Goal: Task Accomplishment & Management: Manage account settings

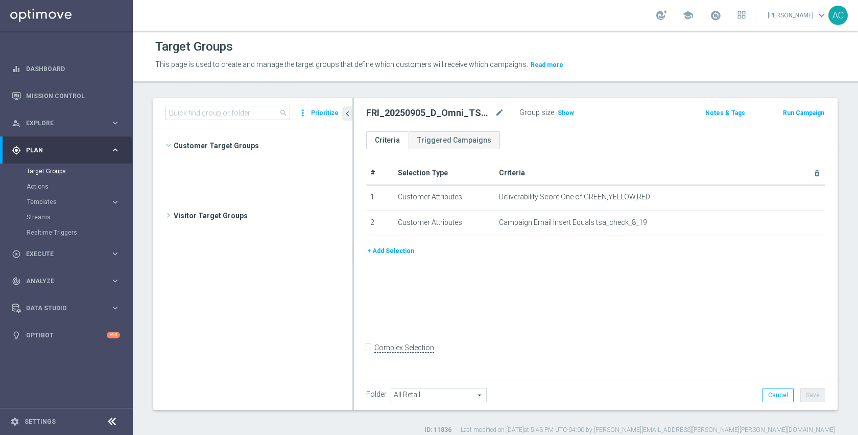
scroll to position [523, 0]
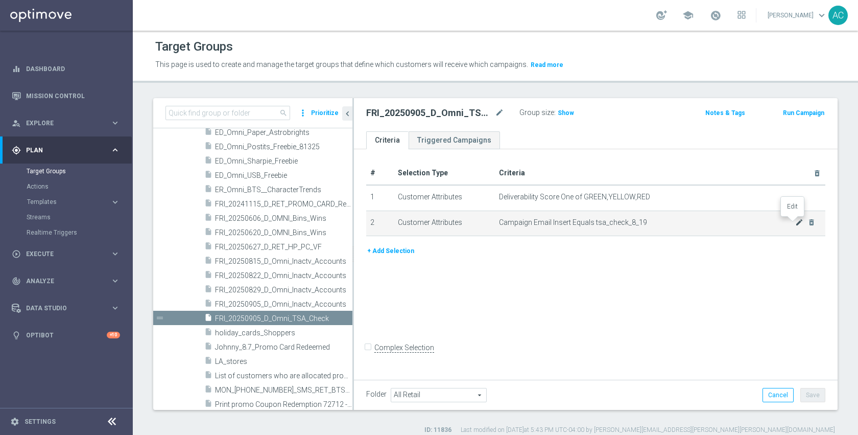
click at [795, 223] on icon "mode_edit" at bounding box center [799, 222] width 8 height 8
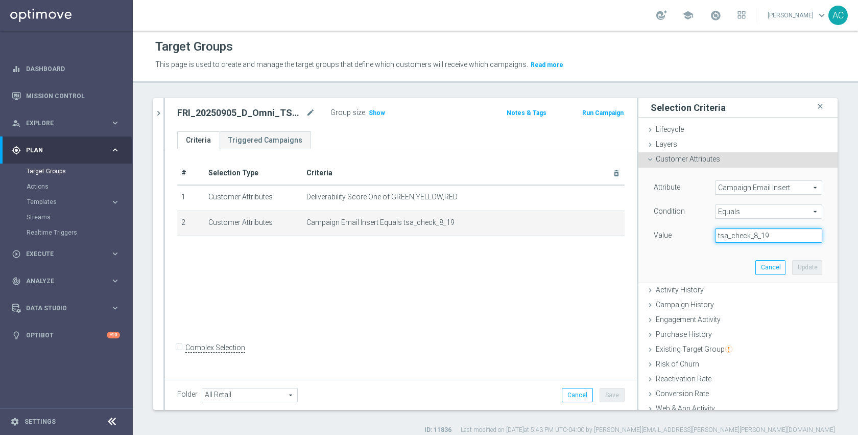
click at [778, 234] on input "tsa_check_8_19" at bounding box center [768, 235] width 107 height 14
paste input "9_05"
type input "tsa_check_9_05"
click at [792, 267] on button "Update" at bounding box center [807, 267] width 30 height 14
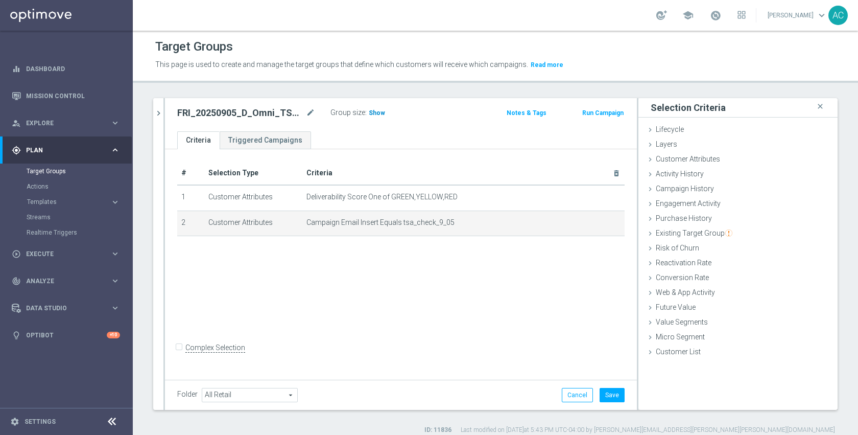
click at [371, 115] on span "Show" at bounding box center [377, 112] width 16 height 7
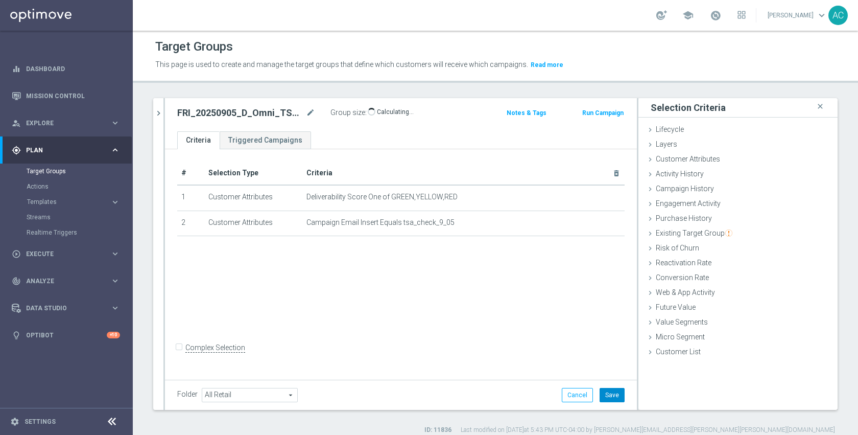
click at [601, 390] on button "Save" at bounding box center [612, 395] width 25 height 14
click at [503, 343] on div "# Selection Type Criteria delete_forever 1 Customer Attributes Deliverability S…" at bounding box center [401, 263] width 472 height 228
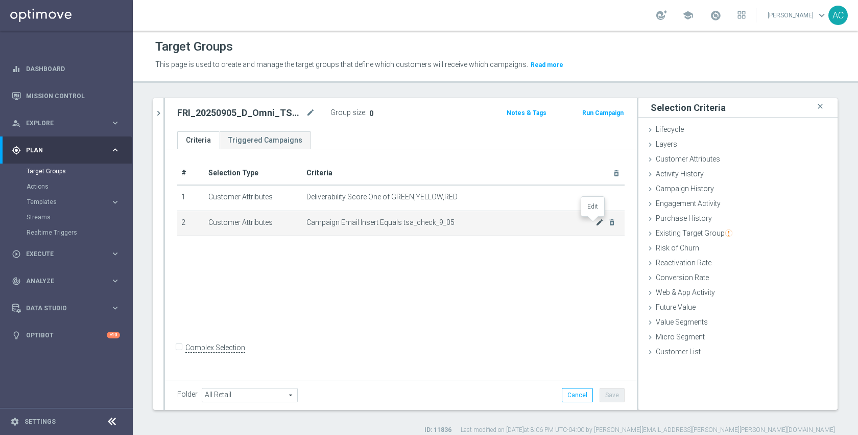
click at [595, 222] on icon "mode_edit" at bounding box center [599, 222] width 8 height 8
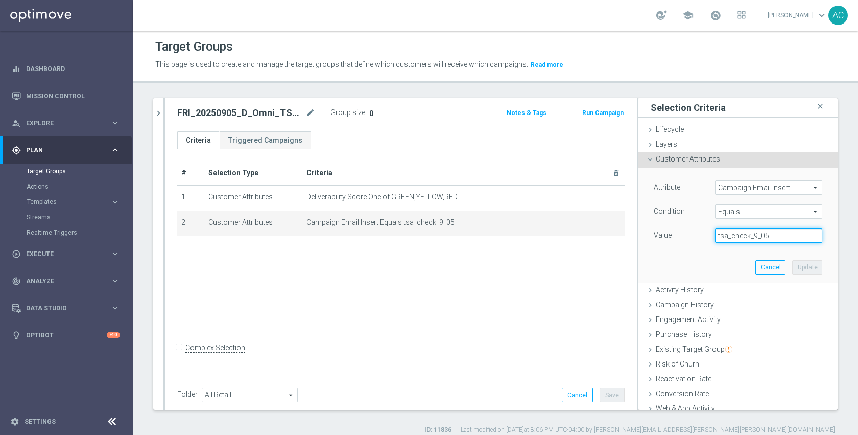
click at [761, 236] on input "tsa_check_9_05" at bounding box center [768, 235] width 107 height 14
click at [755, 265] on button "Cancel" at bounding box center [770, 267] width 30 height 14
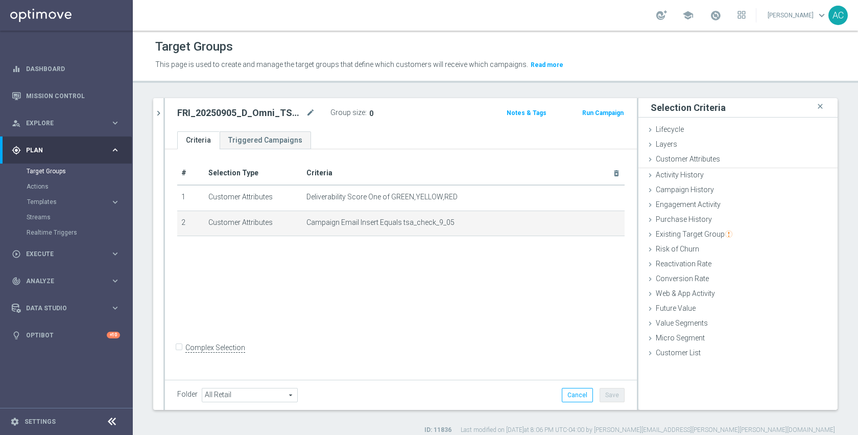
click at [474, 292] on div "# Selection Type Criteria delete_forever 1 Customer Attributes Deliverability S…" at bounding box center [401, 263] width 472 height 228
